Goal: Check status: Check status

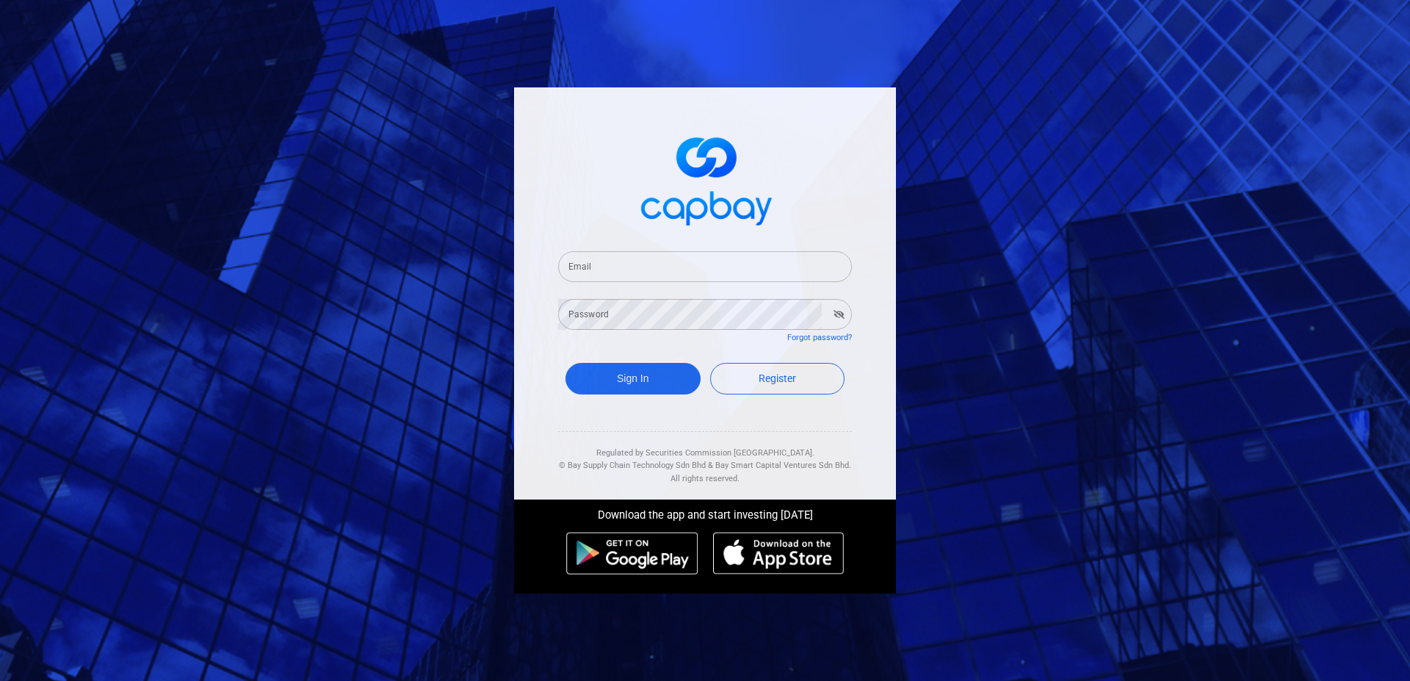
type input "[EMAIL_ADDRESS][DOMAIN_NAME]"
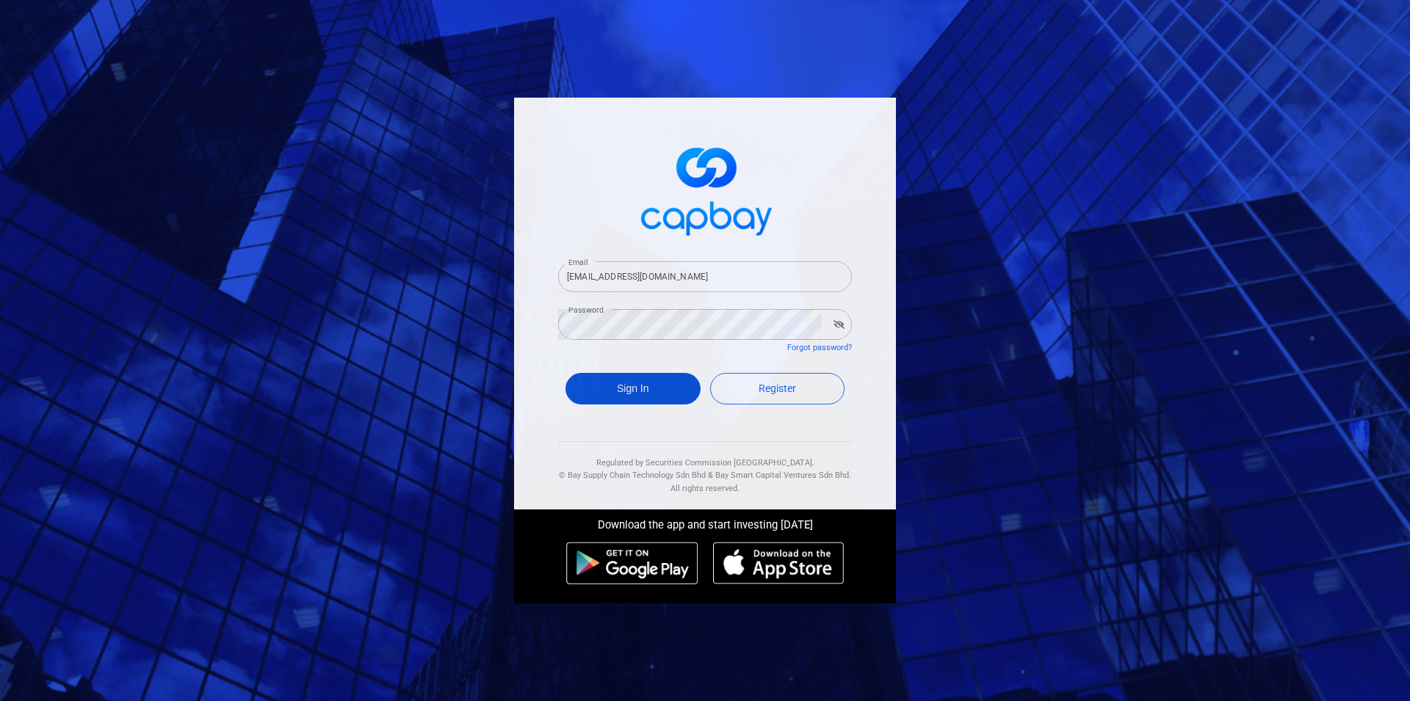
click at [620, 382] on button "Sign In" at bounding box center [632, 389] width 135 height 32
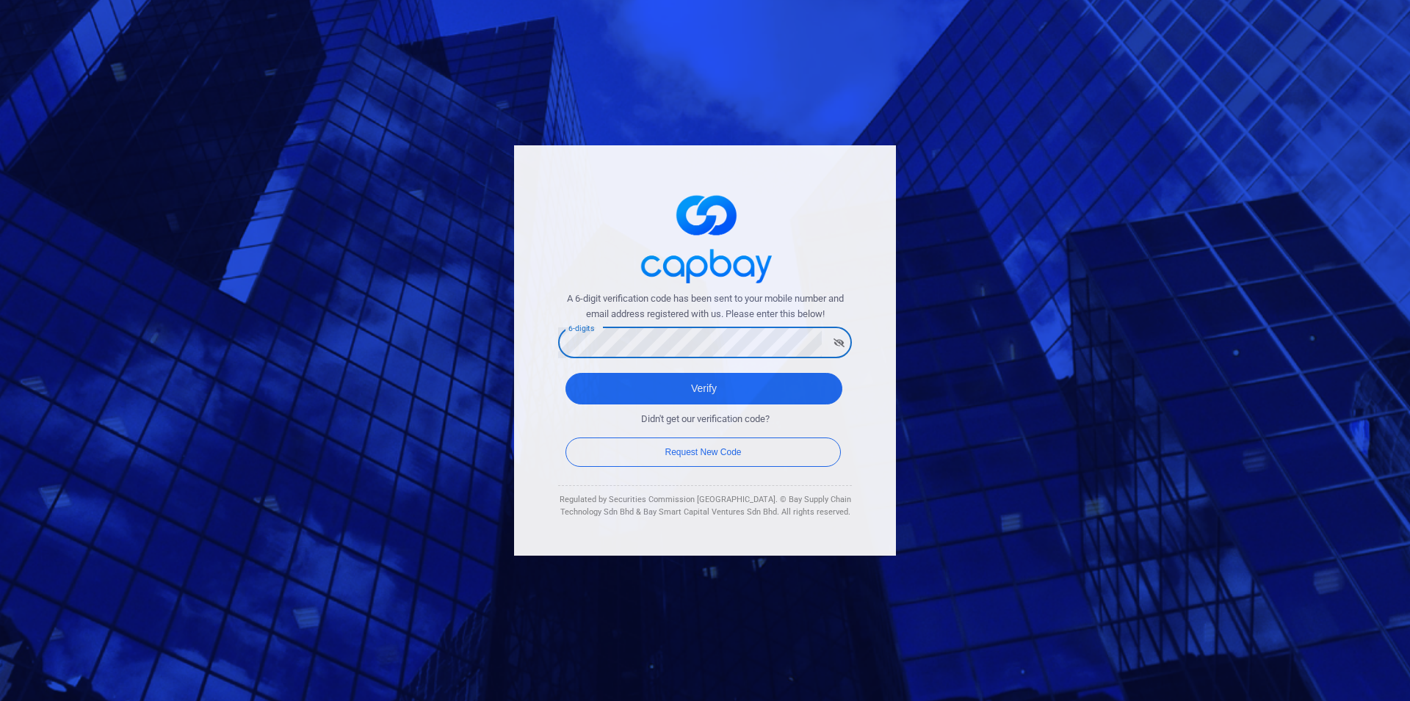
click at [565, 373] on button "Verify" at bounding box center [703, 389] width 277 height 32
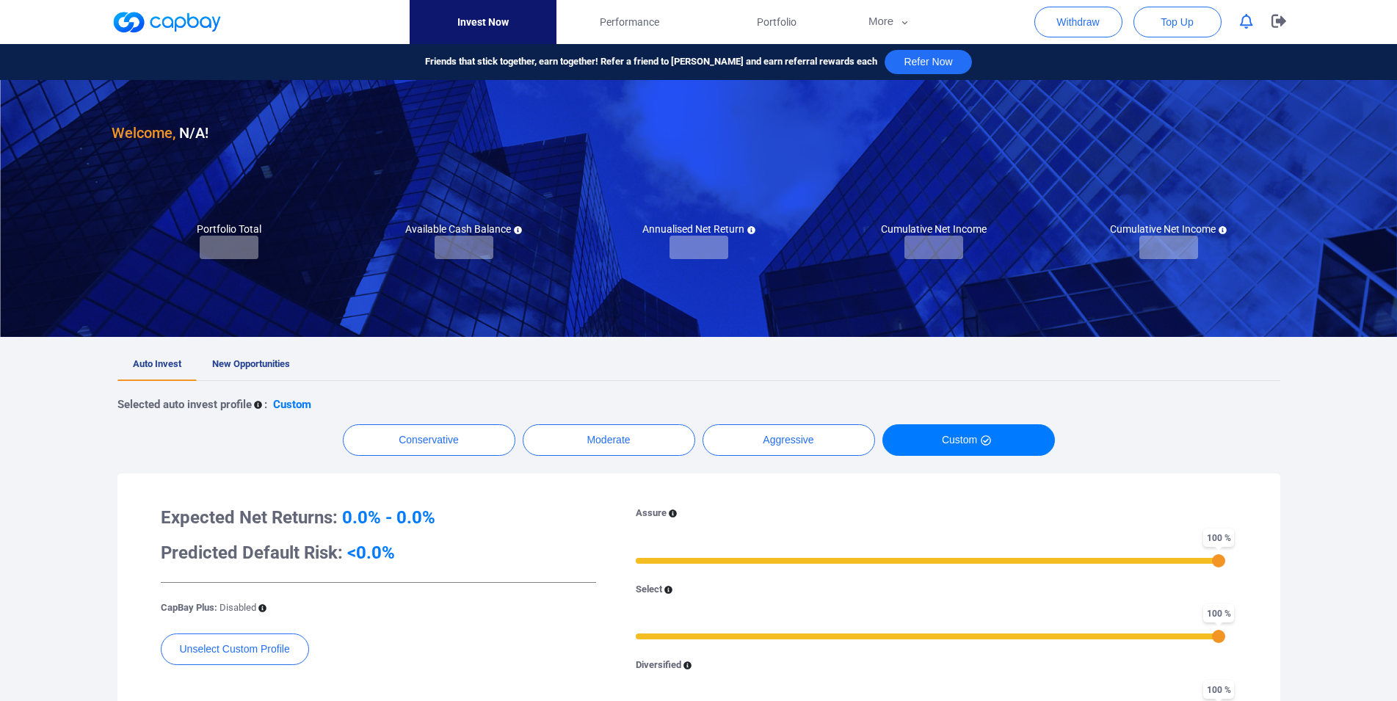
checkbox input "true"
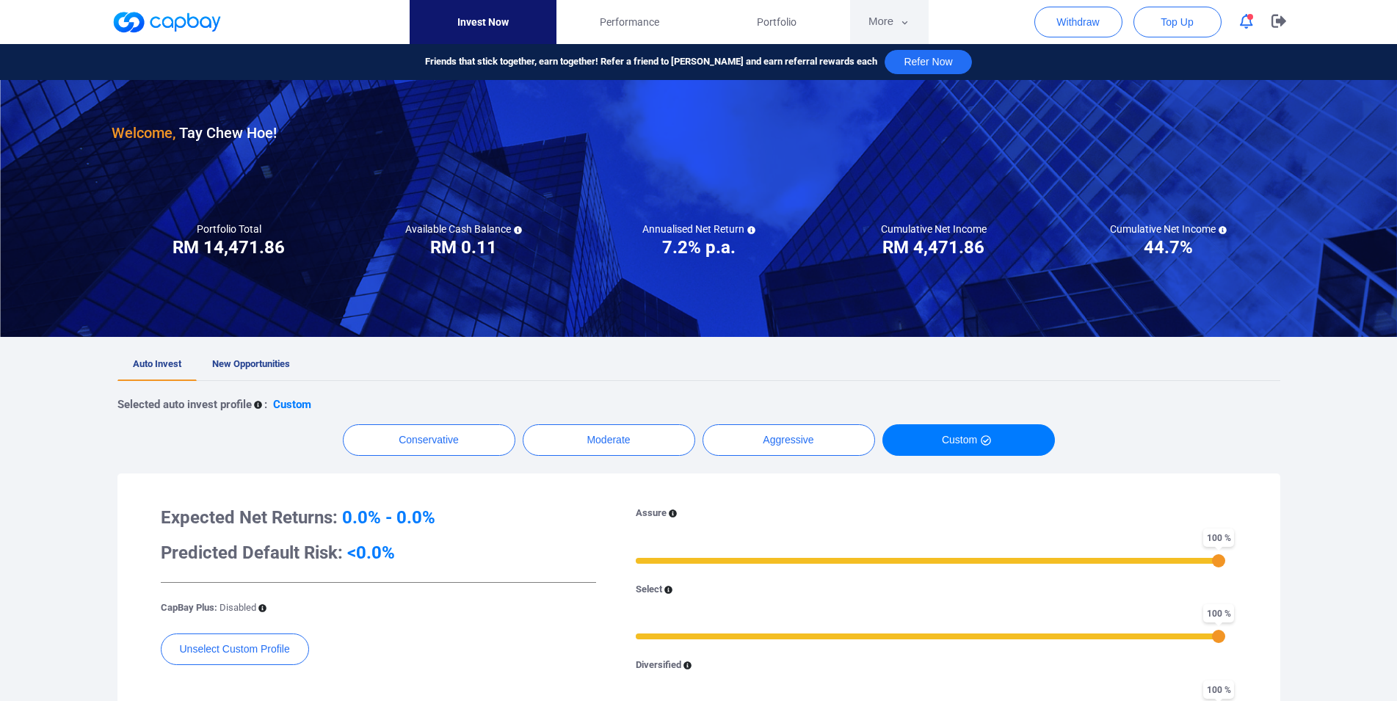
click at [885, 30] on button "More" at bounding box center [889, 22] width 79 height 44
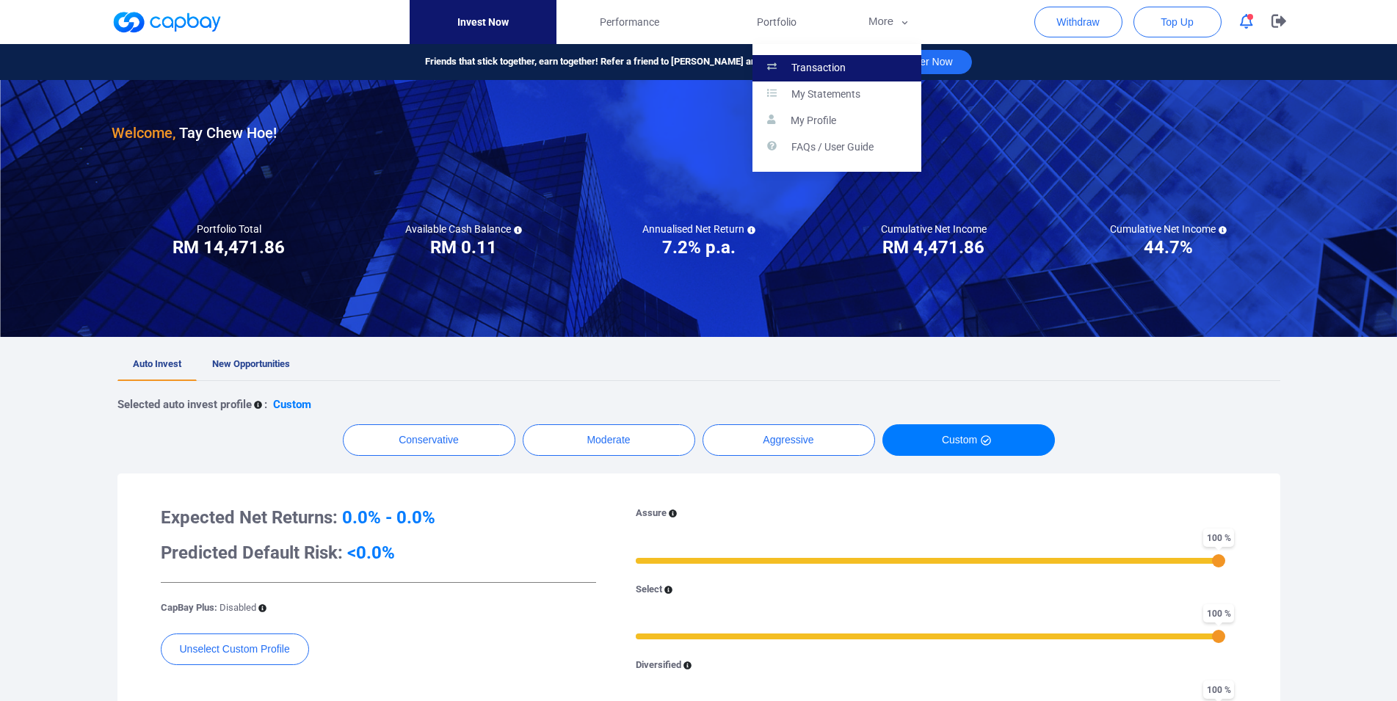
click at [864, 74] on link "Transaction" at bounding box center [837, 68] width 169 height 26
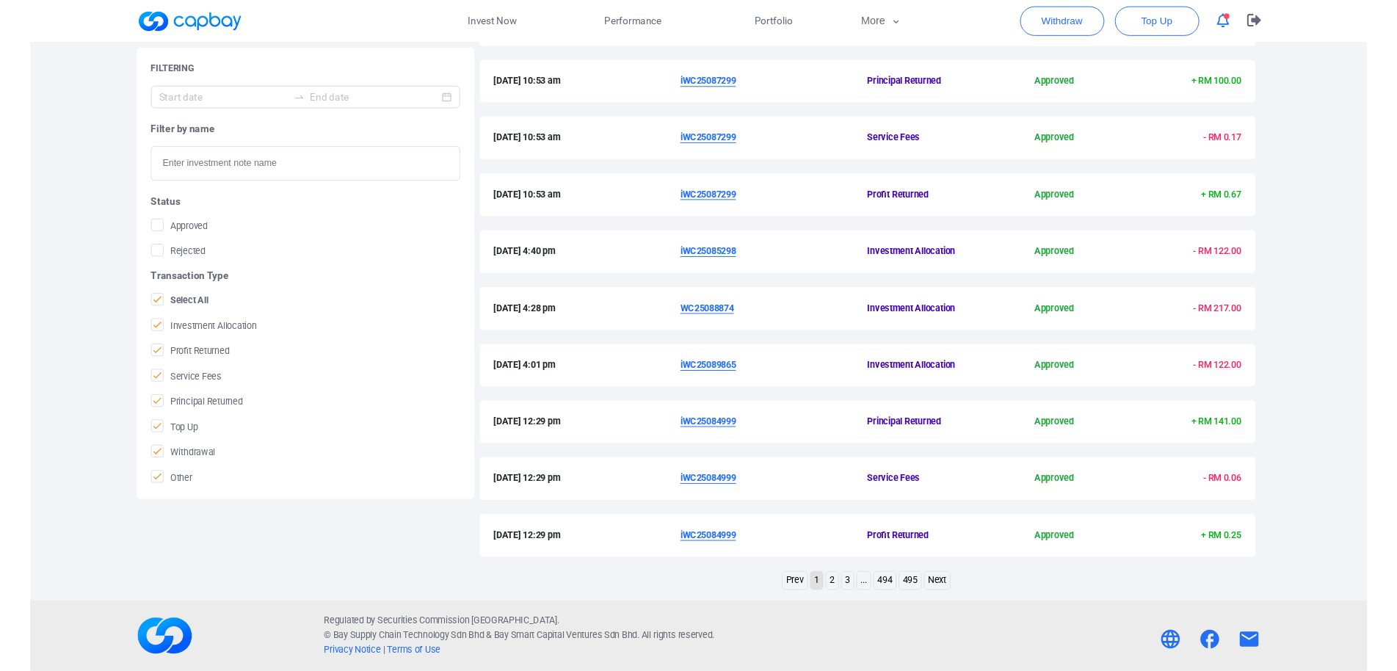
scroll to position [199, 0]
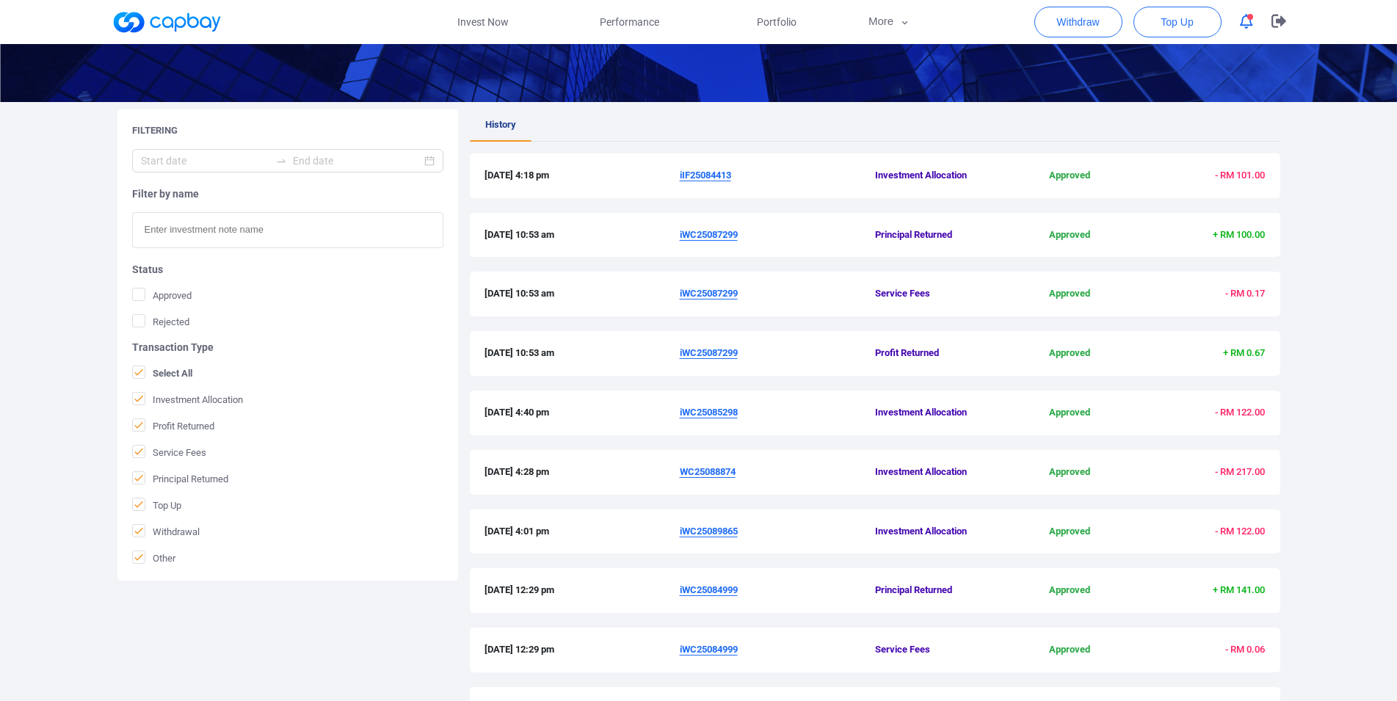
click at [710, 351] on u "iWC25087299" at bounding box center [709, 352] width 58 height 11
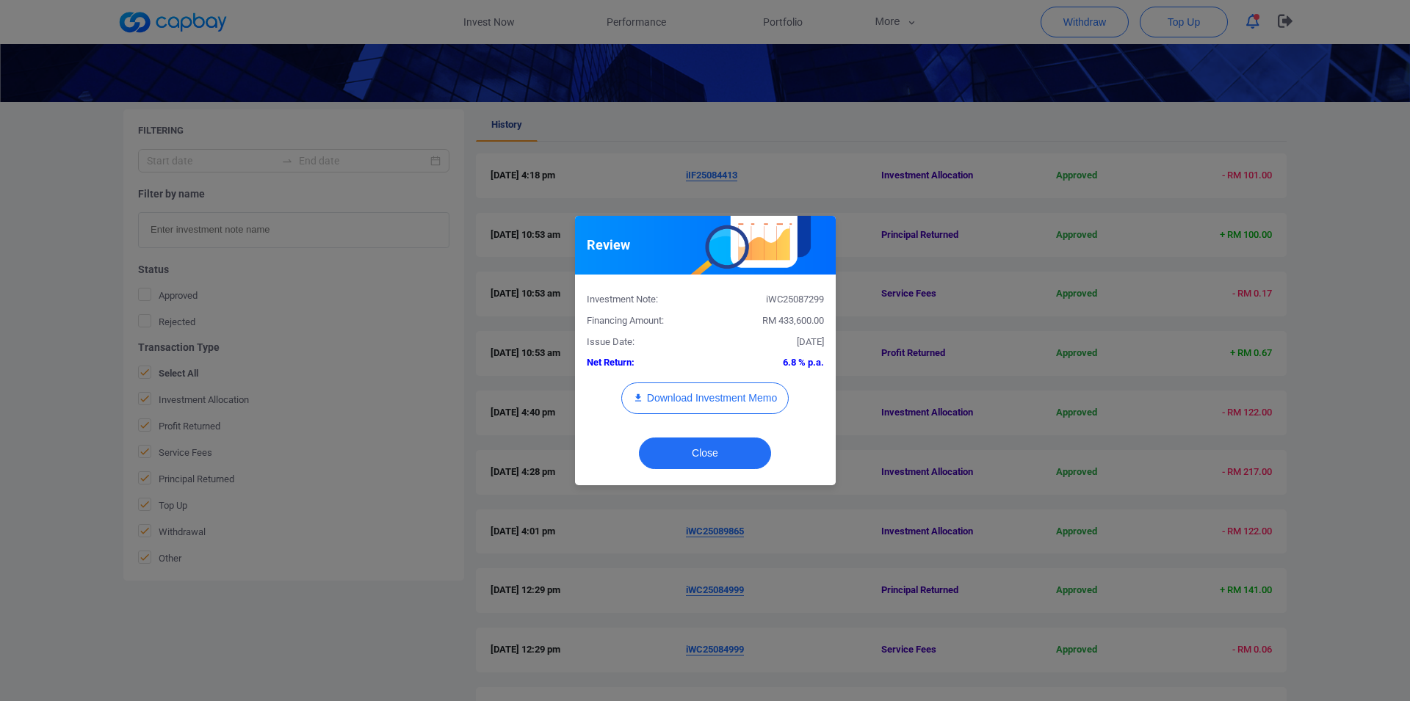
click at [799, 299] on div "iWC25087299" at bounding box center [770, 299] width 130 height 15
copy div "iWC25087299"
click at [37, 369] on div "Review Investment Note: iWC25087299 Financing Amount: RM 433,600.00 Issue Date:…" at bounding box center [705, 350] width 1410 height 701
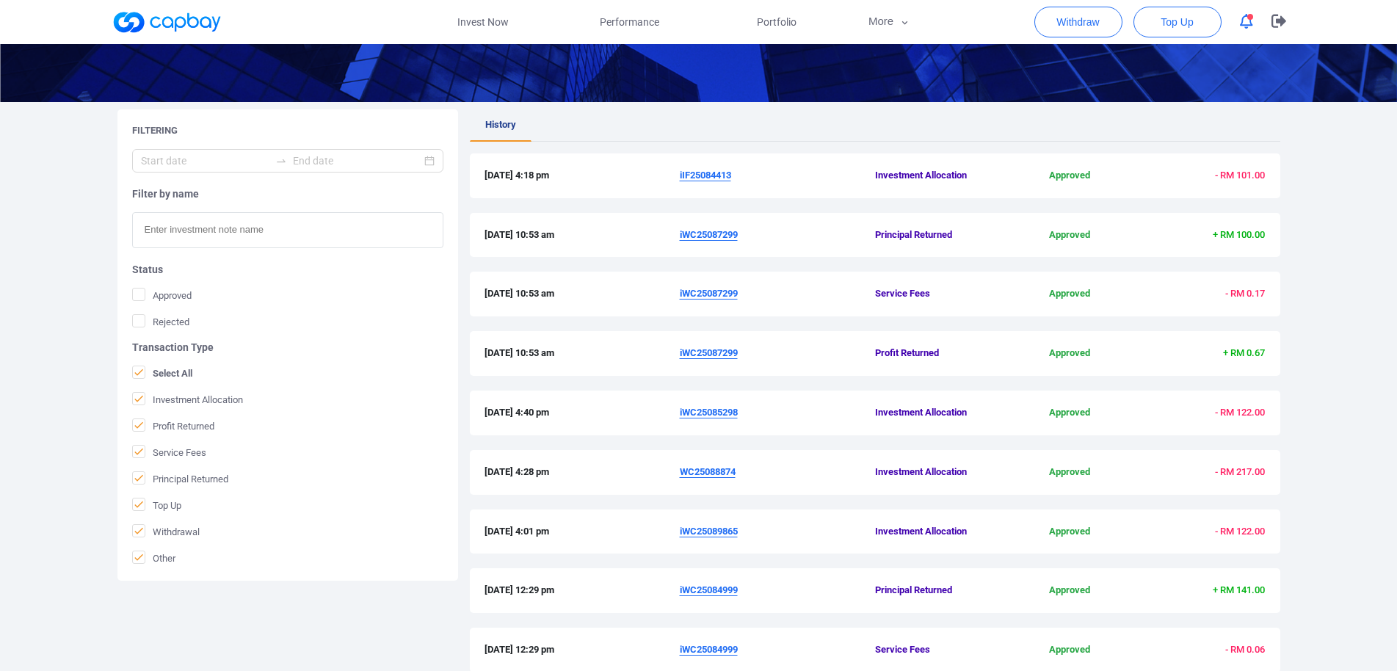
click at [719, 176] on u "iIF25084413" at bounding box center [705, 175] width 51 height 11
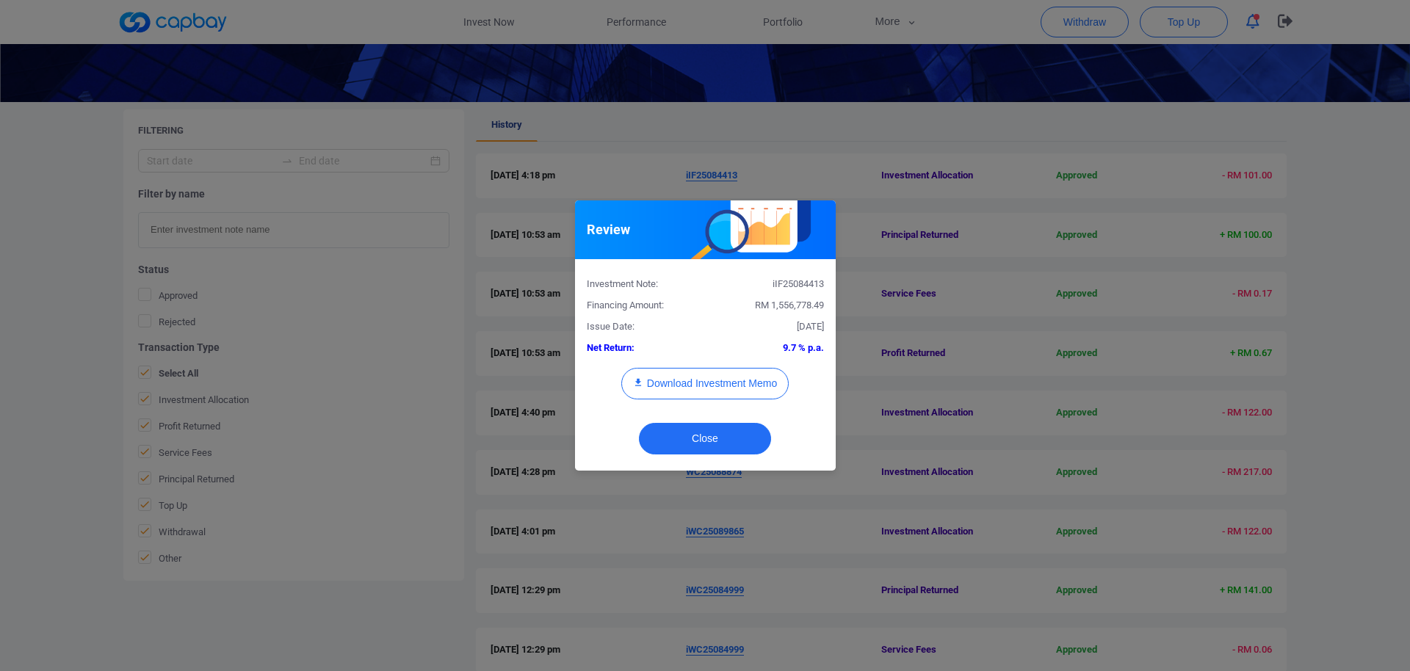
click at [799, 282] on div "iIF25084413" at bounding box center [770, 284] width 130 height 15
copy div "iIF25084413"
click at [793, 292] on div "iIF25084413" at bounding box center [770, 284] width 130 height 15
click at [793, 291] on div "iIF25084413" at bounding box center [770, 284] width 130 height 15
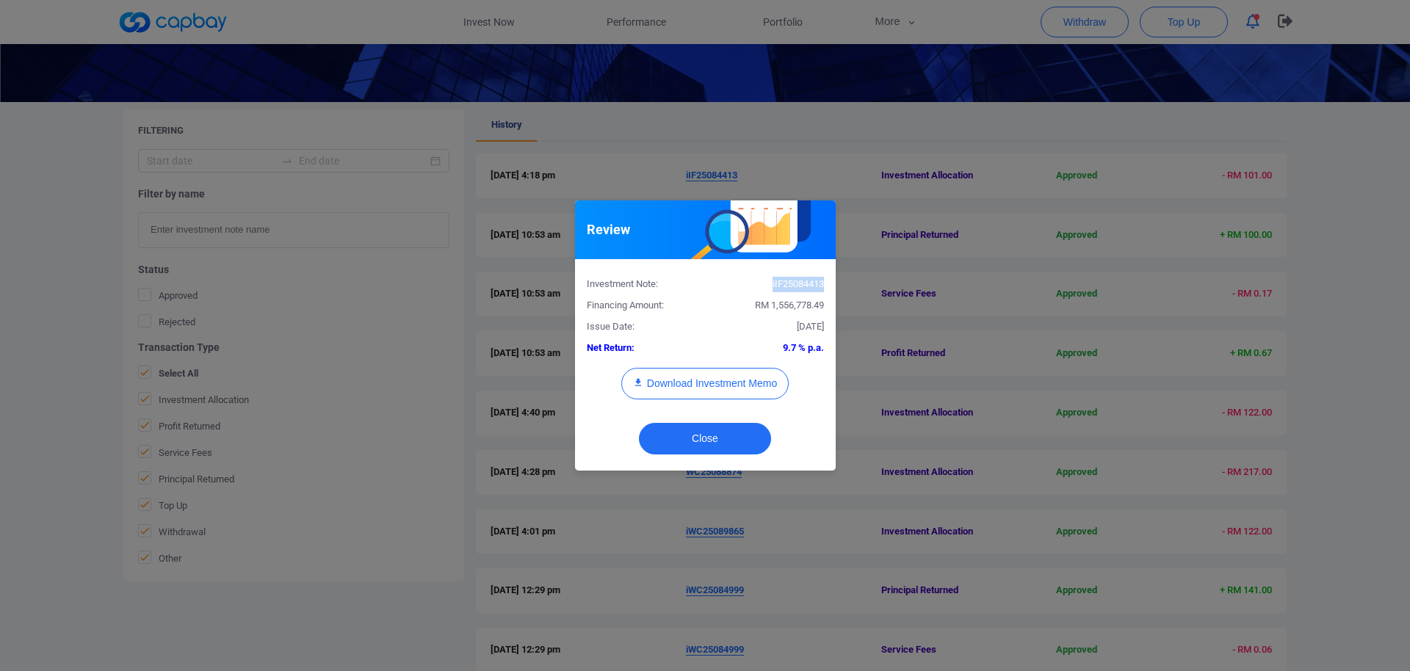
click at [795, 288] on div "iIF25084413" at bounding box center [770, 284] width 130 height 15
copy div "iIF25084413"
click at [732, 383] on button "Download Investment Memo" at bounding box center [704, 384] width 167 height 32
click at [719, 95] on div "Review Investment Note: iIF25084413 Financing Amount: RM 1,556,778.49 Issue Dat…" at bounding box center [705, 335] width 1410 height 671
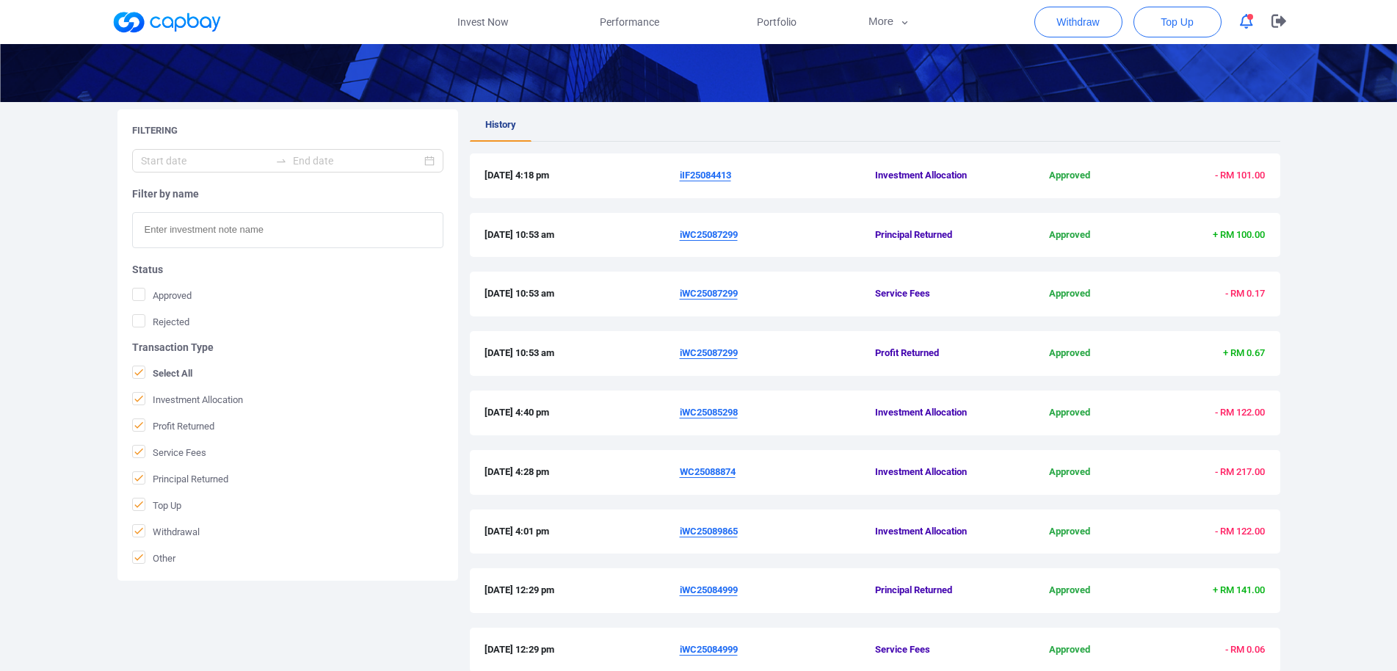
click at [640, 12] on link "Performance" at bounding box center [630, 22] width 147 height 44
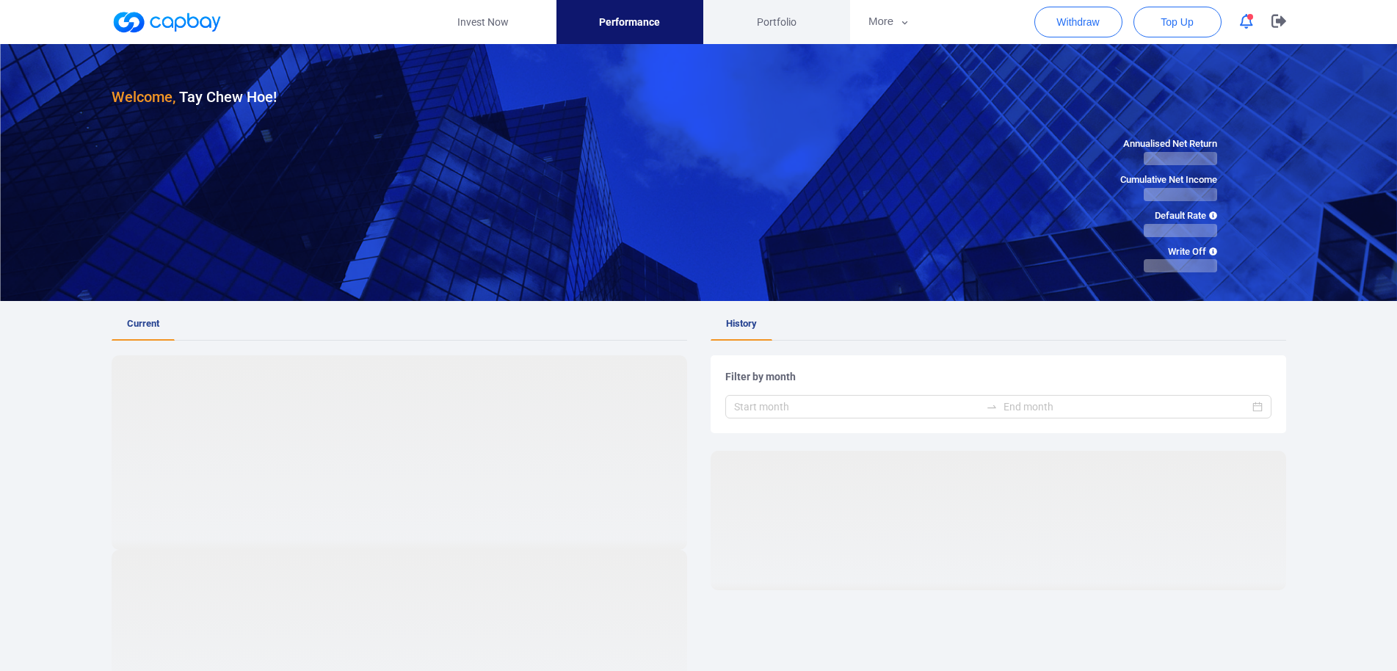
click at [783, 19] on span "Portfolio" at bounding box center [777, 22] width 40 height 16
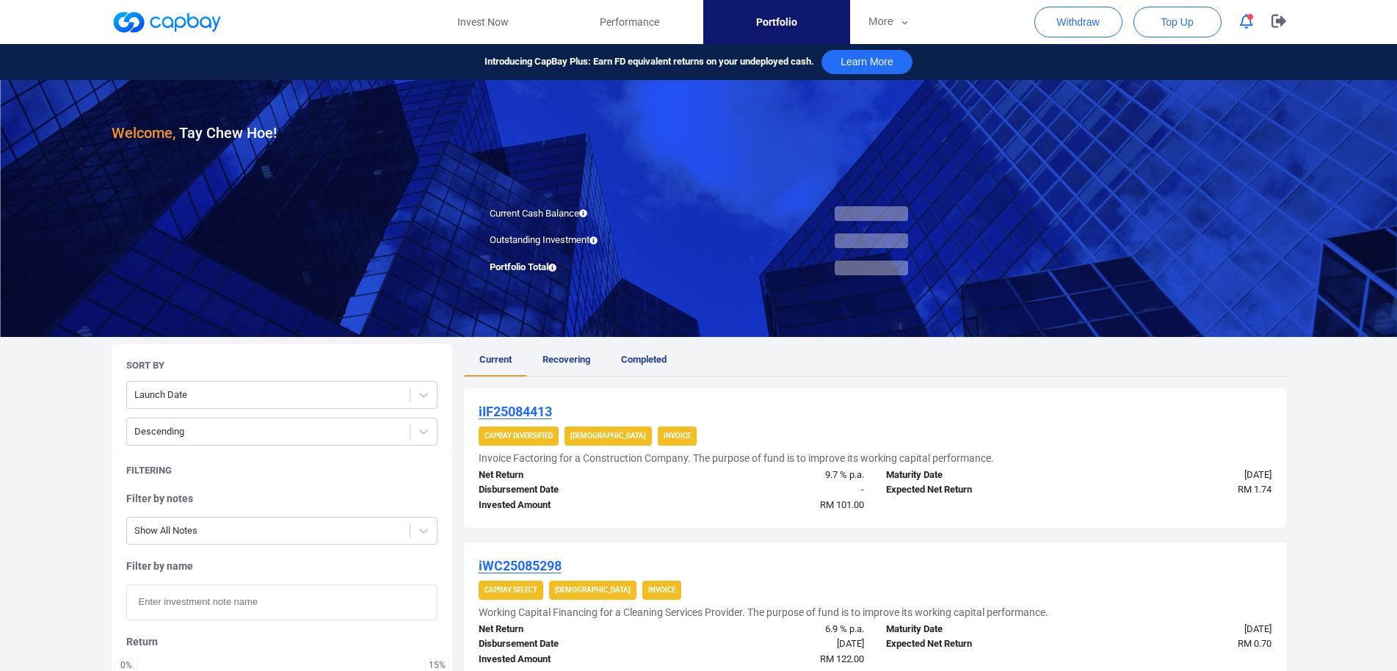
scroll to position [300, 0]
